Goal: Information Seeking & Learning: Compare options

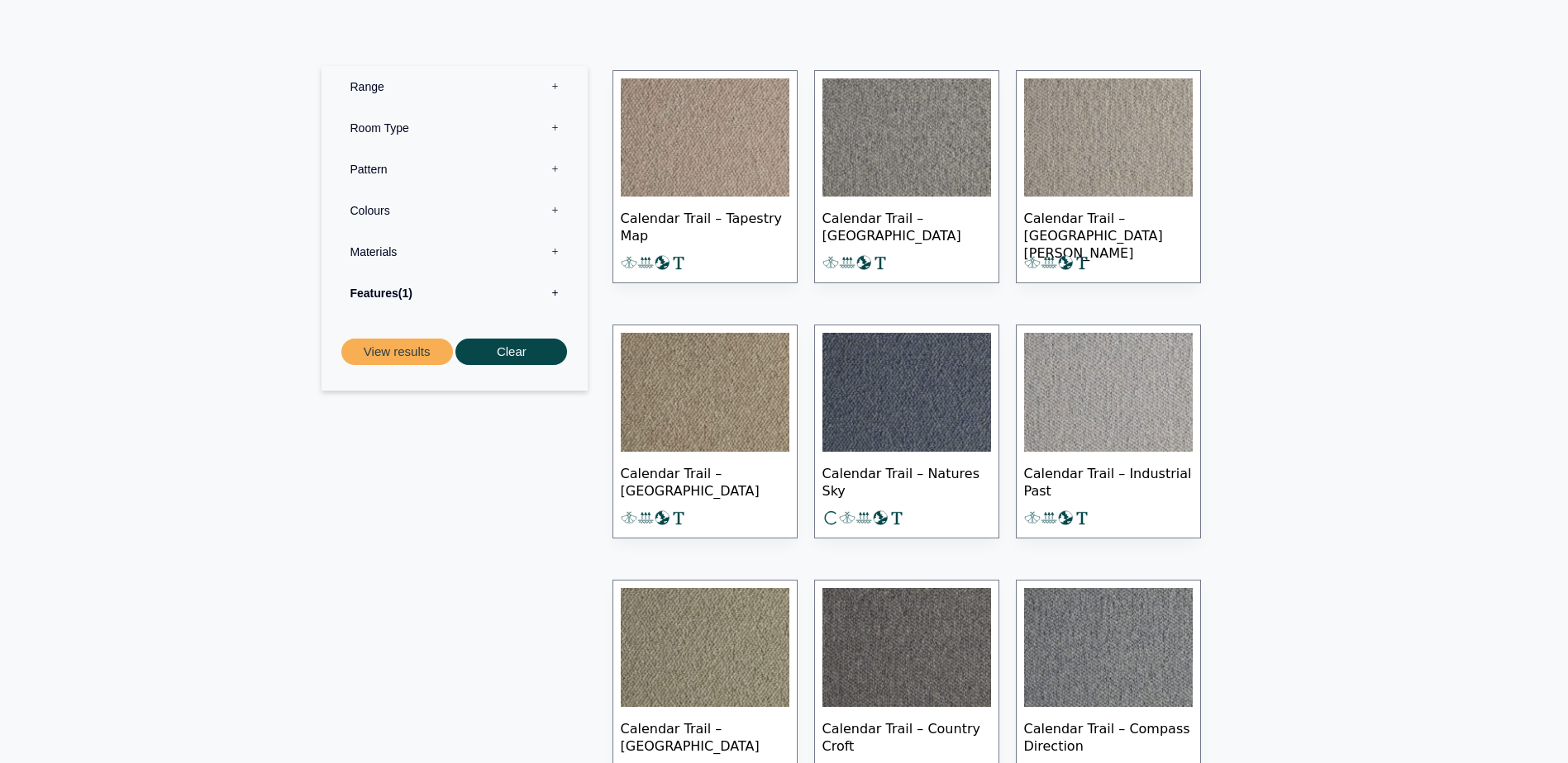
scroll to position [727, 0]
click at [737, 221] on span "Calendar Trail – Tapestry Map" at bounding box center [705, 224] width 168 height 58
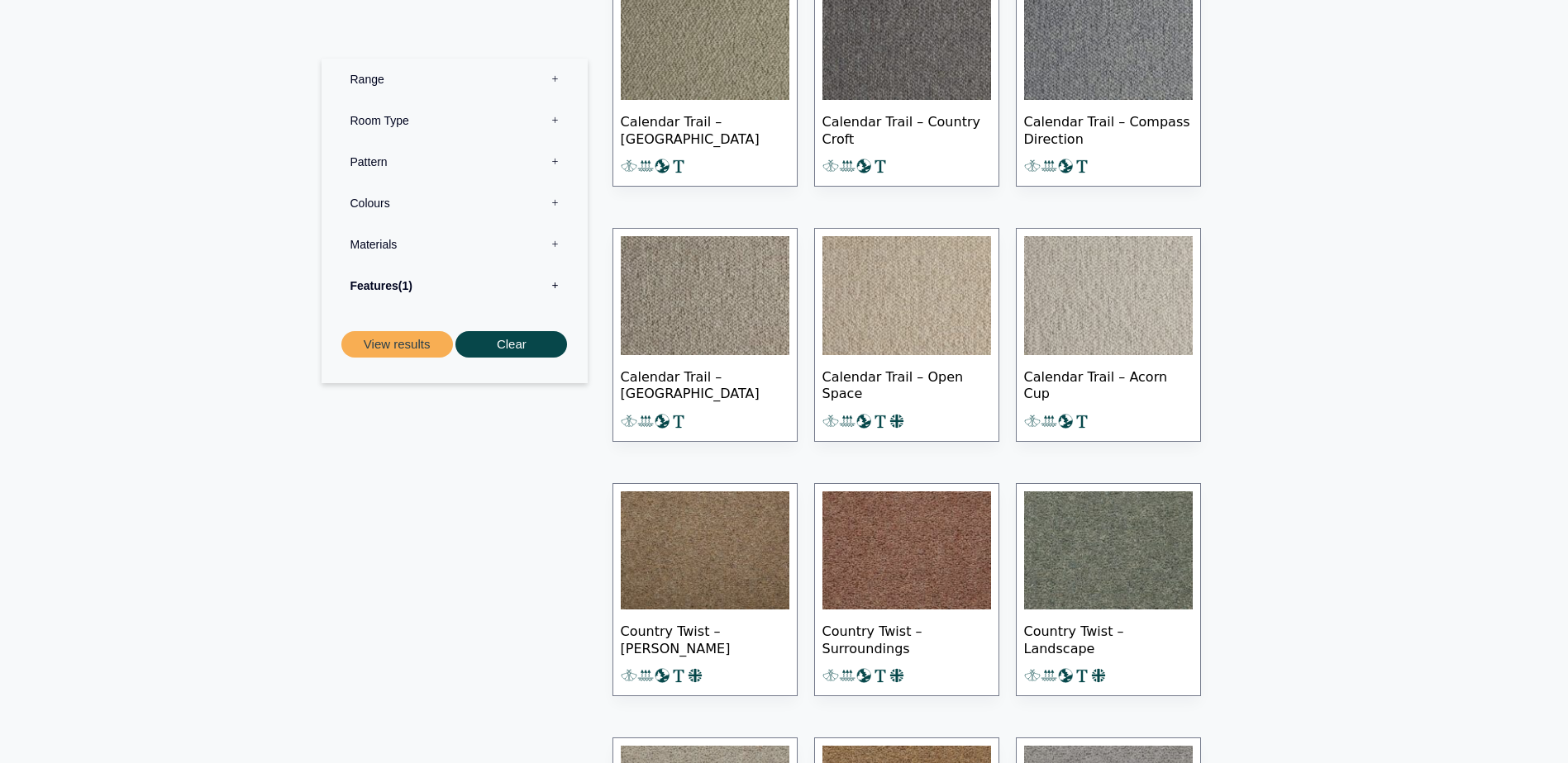
scroll to position [1354, 0]
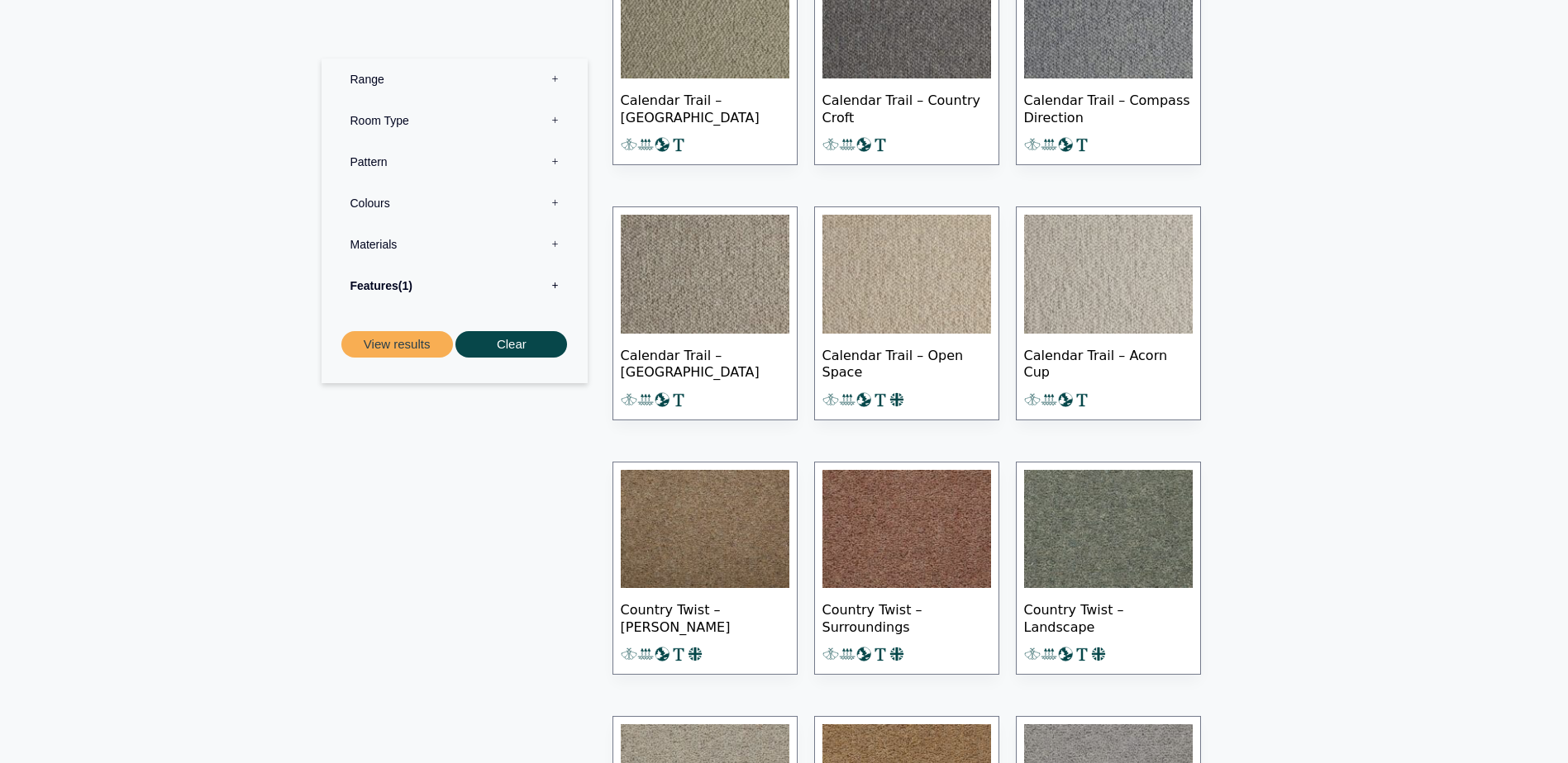
click at [929, 361] on span "Calendar Trail – Open Space" at bounding box center [906, 362] width 168 height 58
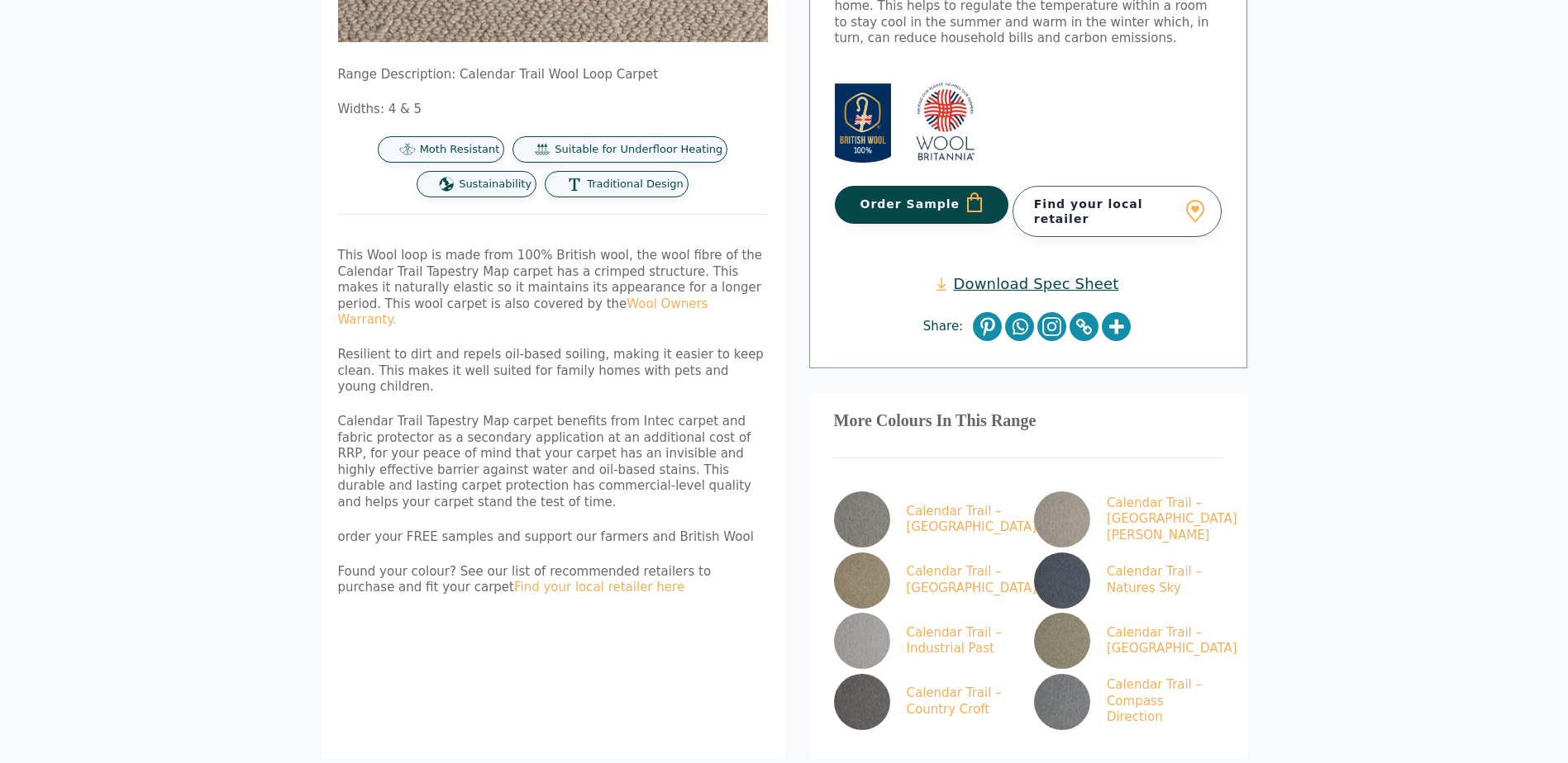
scroll to position [842, 0]
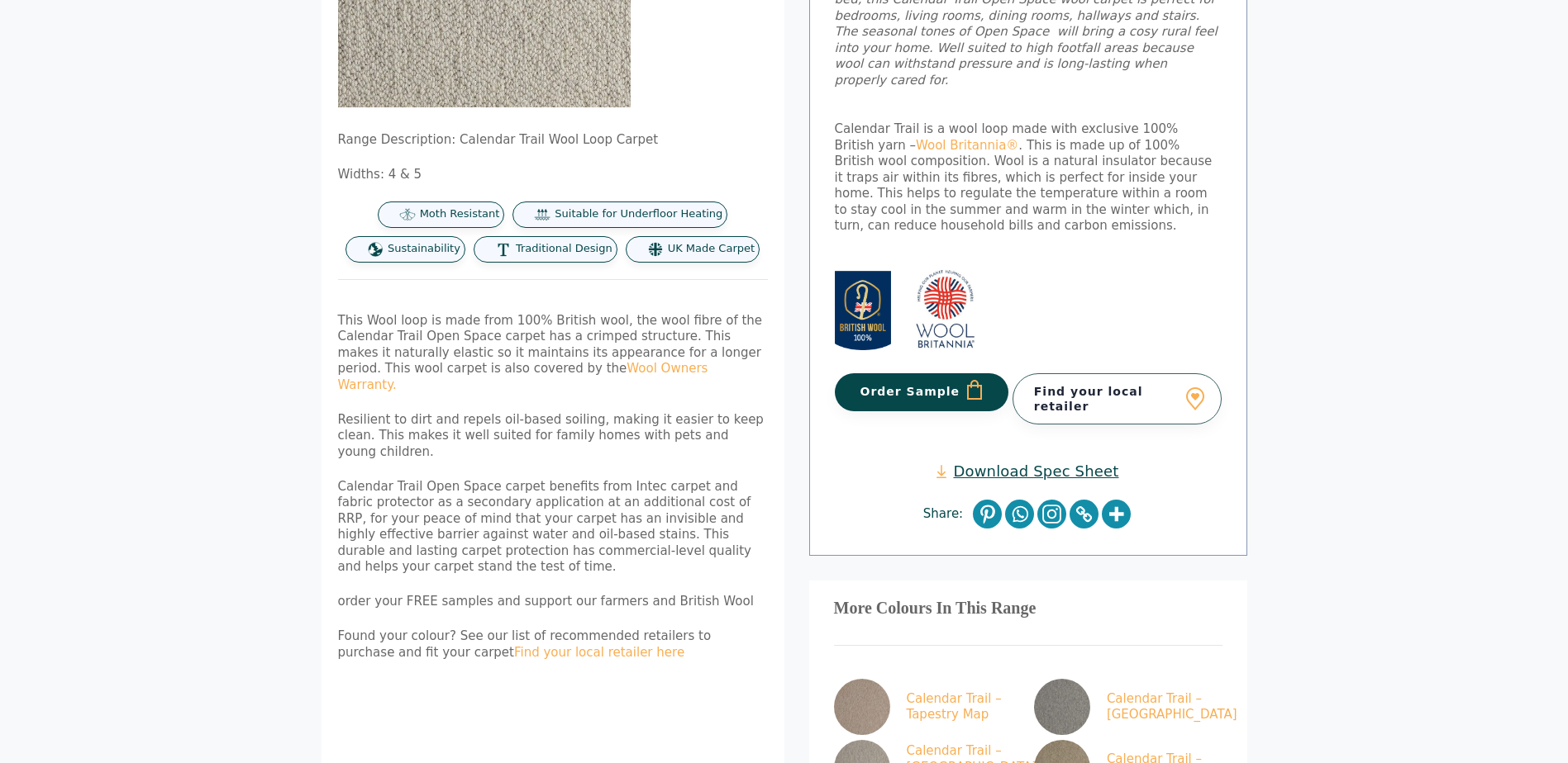
scroll to position [377, 0]
